Goal: Task Accomplishment & Management: Use online tool/utility

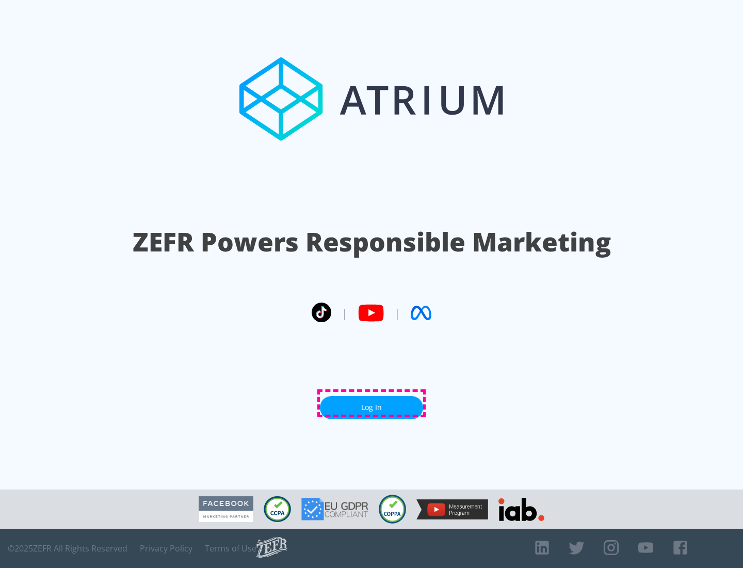
click at [372, 403] on link "Log In" at bounding box center [371, 407] width 103 height 23
